Goal: Task Accomplishment & Management: Manage account settings

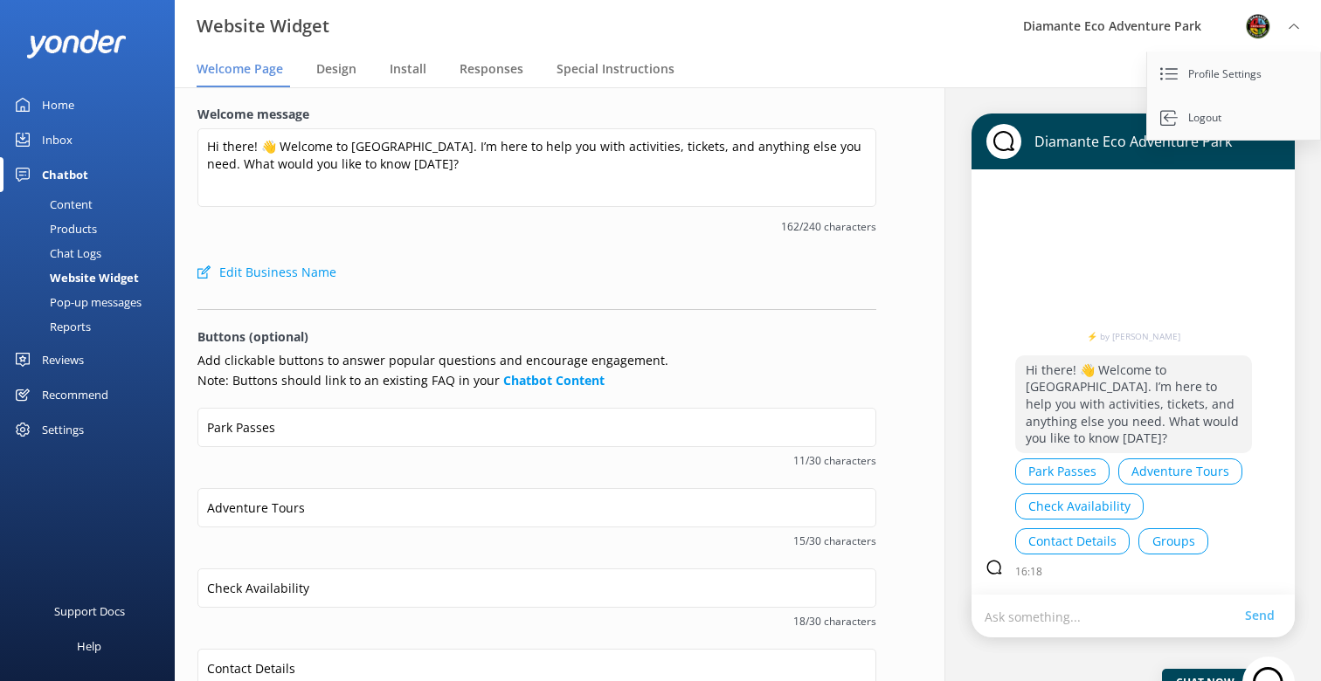
click at [59, 429] on div "Settings" at bounding box center [63, 429] width 42 height 35
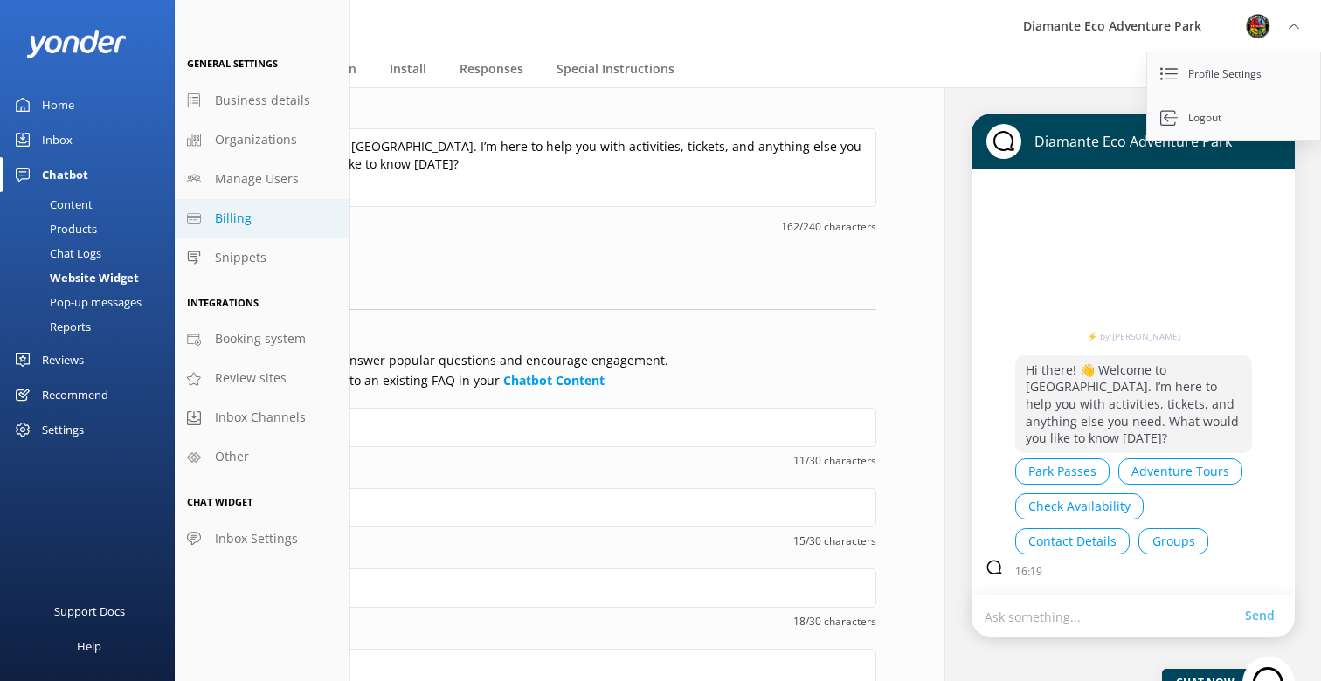
click at [247, 214] on span "Billing" at bounding box center [233, 218] width 37 height 19
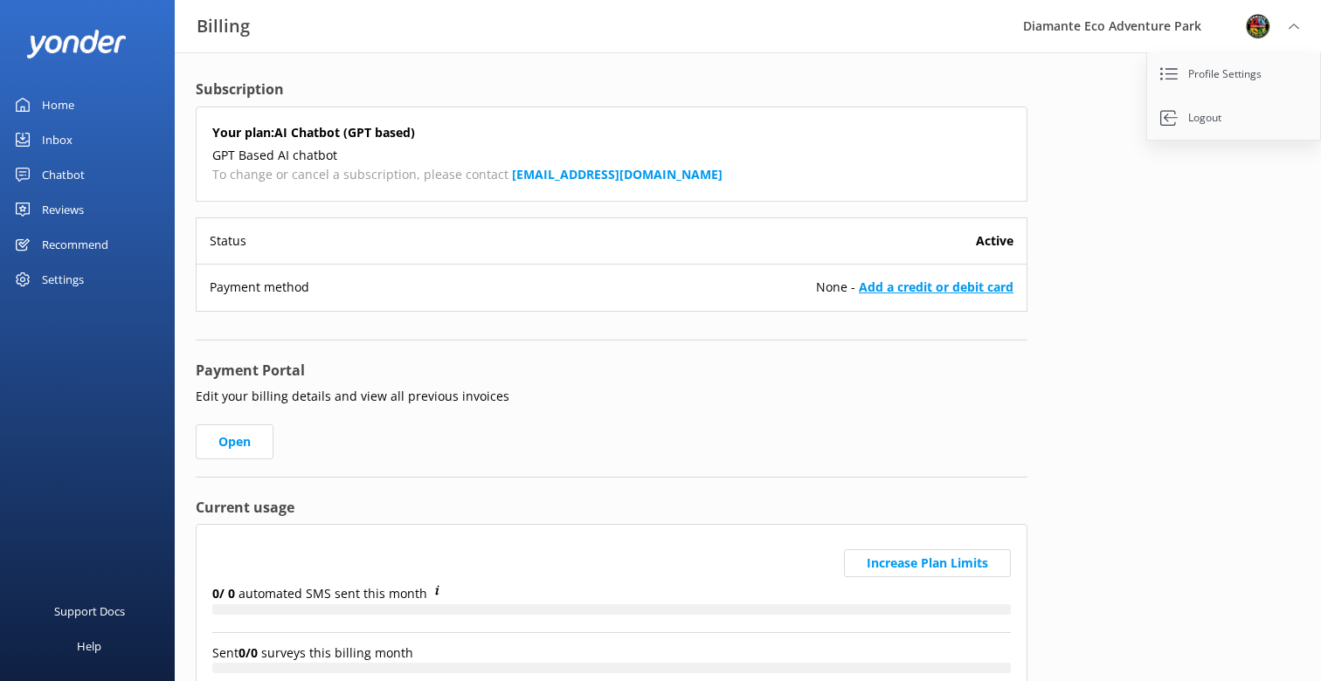
click at [934, 282] on link "Add a credit or debit card" at bounding box center [936, 287] width 155 height 17
click at [923, 286] on link "Add a credit or debit card" at bounding box center [936, 287] width 155 height 17
click at [972, 283] on link "Add a credit or debit card" at bounding box center [936, 287] width 155 height 17
click at [882, 289] on link "Add a credit or debit card" at bounding box center [936, 287] width 155 height 17
click at [961, 287] on link "Add a credit or debit card" at bounding box center [936, 287] width 155 height 17
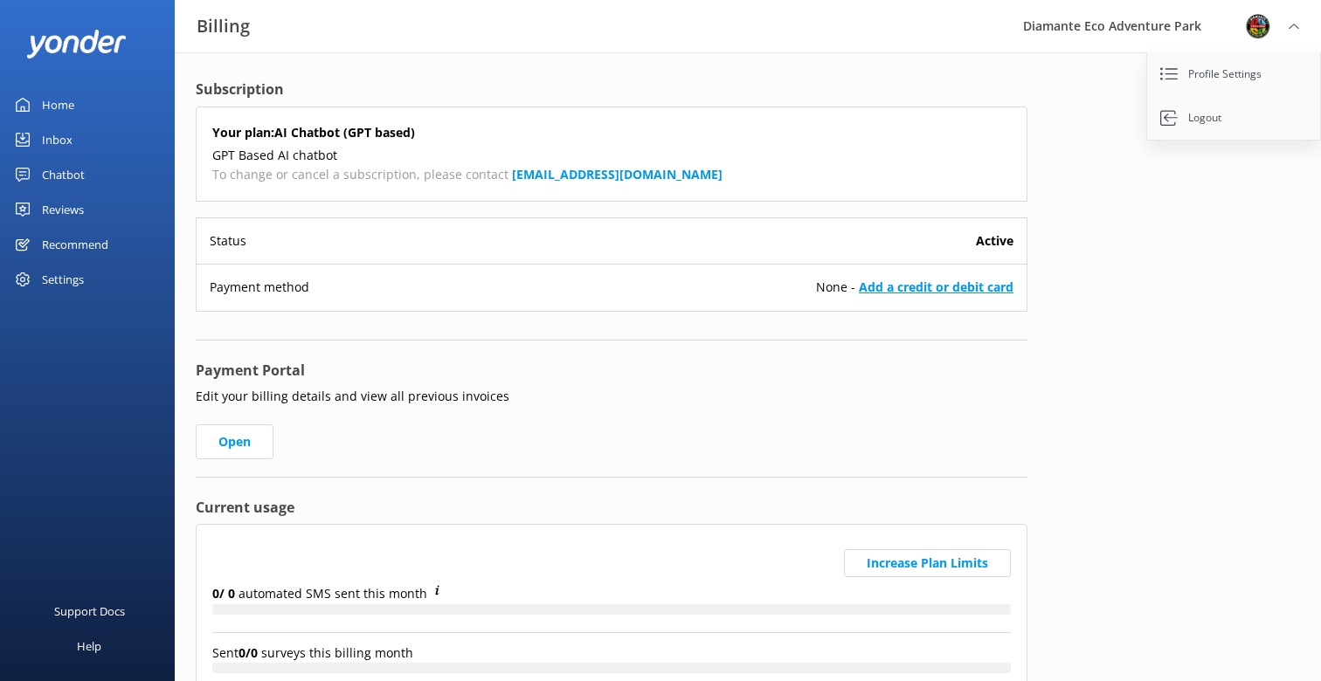
click at [995, 289] on link "Add a credit or debit card" at bounding box center [936, 287] width 155 height 17
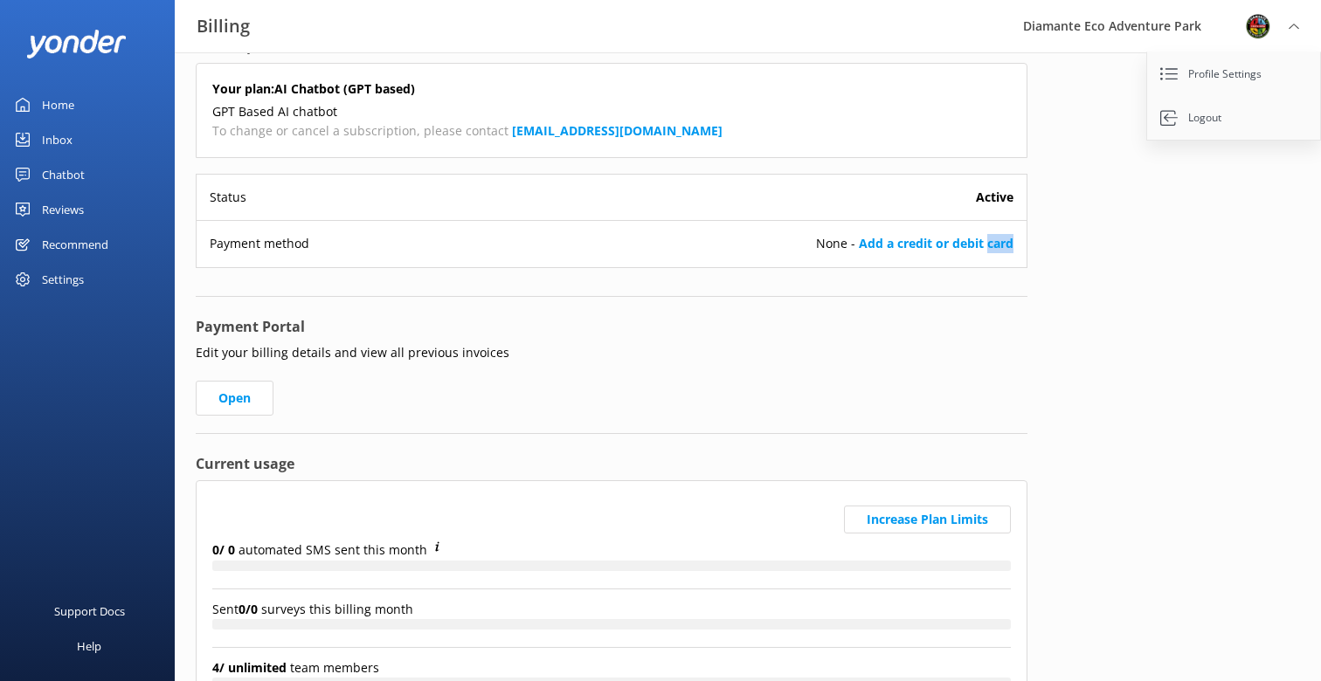
scroll to position [29, 0]
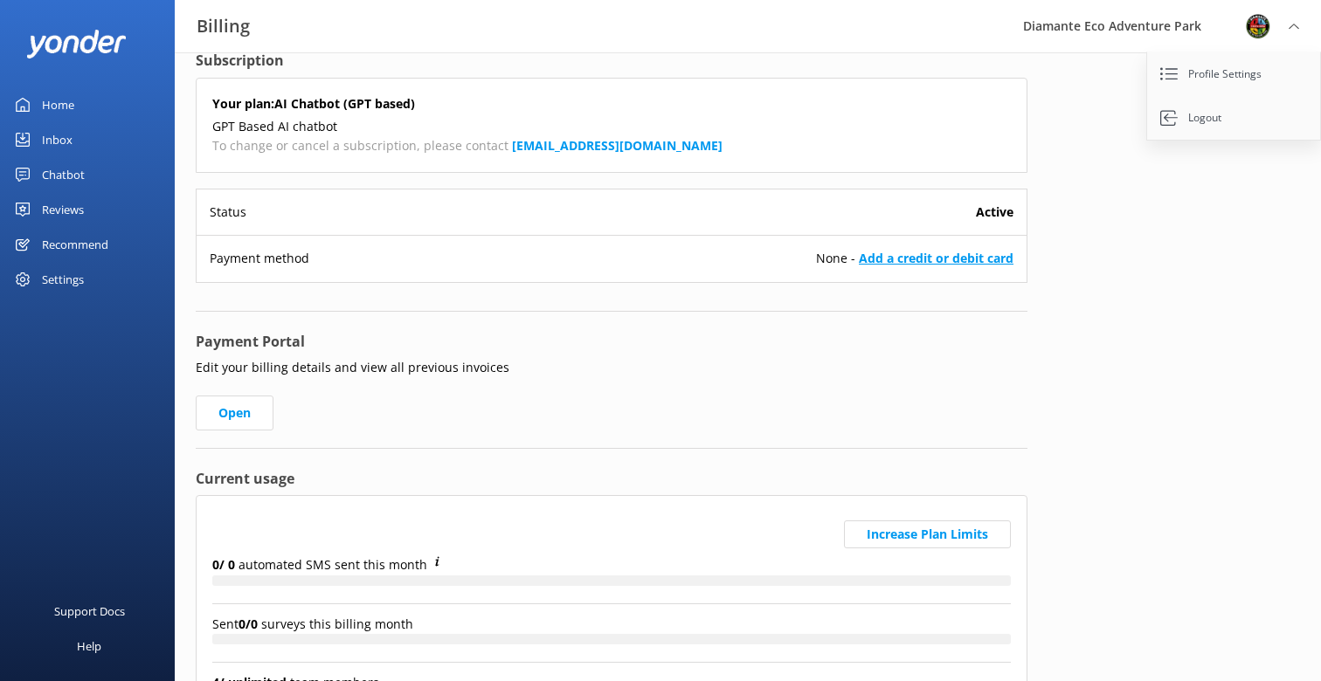
click at [951, 256] on link "Add a credit or debit card" at bounding box center [936, 258] width 155 height 17
click at [876, 262] on link "Add a credit or debit card" at bounding box center [936, 258] width 155 height 17
click at [910, 259] on link "Add a credit or debit card" at bounding box center [936, 258] width 155 height 17
click at [603, 258] on div "Payment method None - Add a credit or debit card" at bounding box center [612, 258] width 830 height 46
click at [245, 413] on link "Open" at bounding box center [235, 413] width 78 height 35
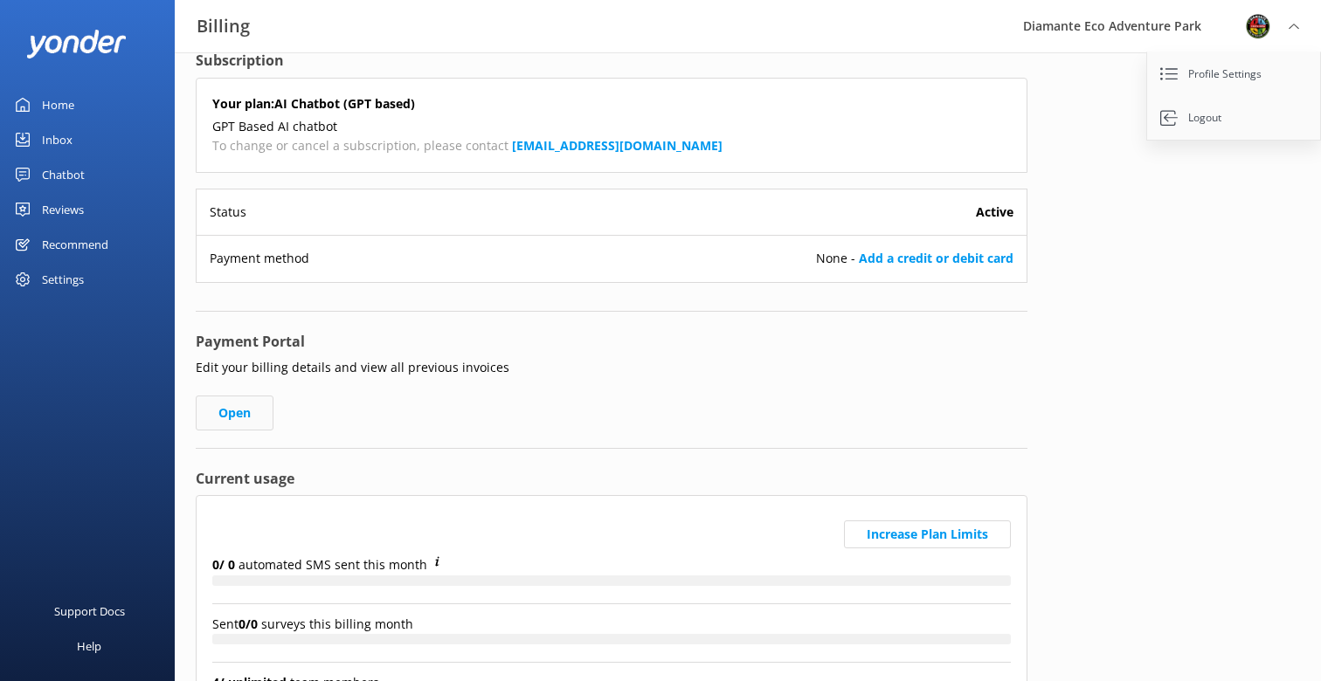
click at [229, 412] on link "Open" at bounding box center [235, 413] width 78 height 35
click at [238, 412] on link "Open" at bounding box center [235, 413] width 78 height 35
